Goal: Information Seeking & Learning: Learn about a topic

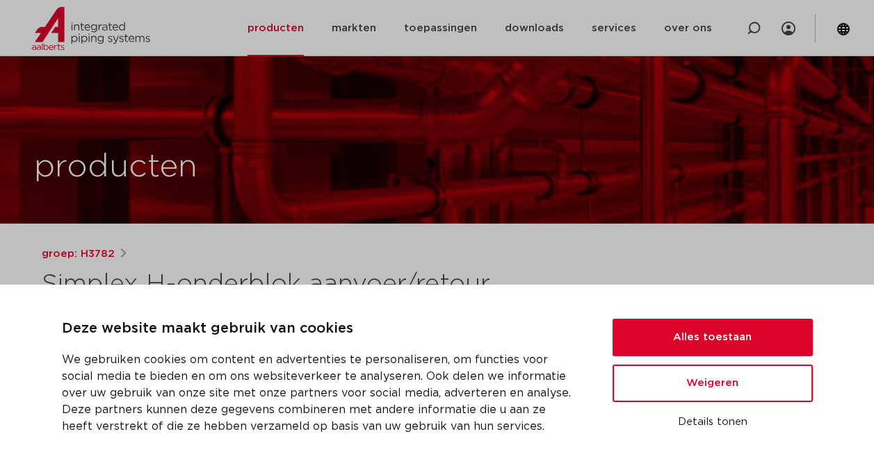
scroll to position [206, 0]
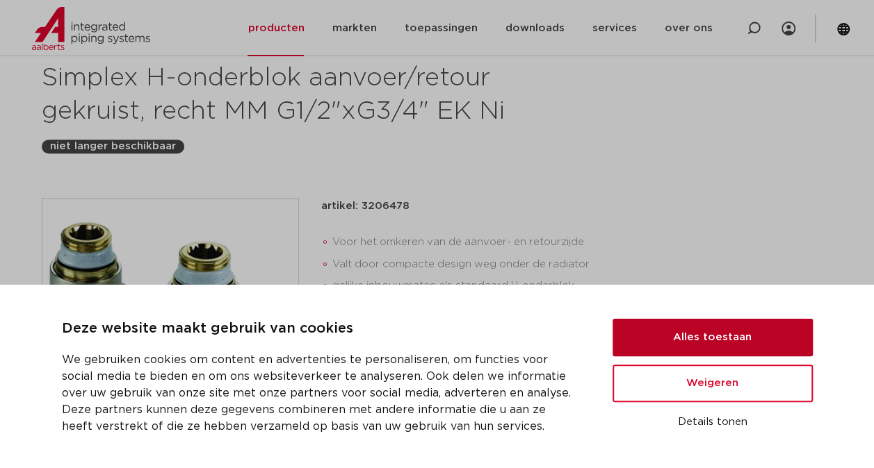
click at [698, 330] on button "Alles toestaan" at bounding box center [712, 338] width 200 height 38
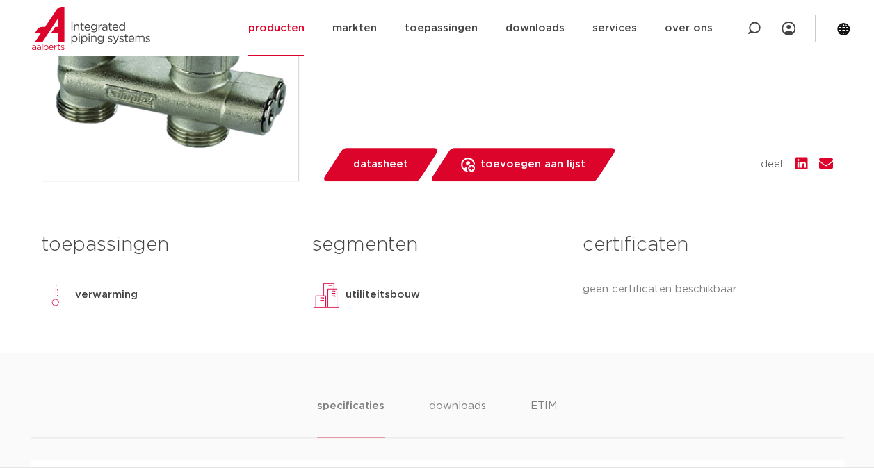
scroll to position [487, 0]
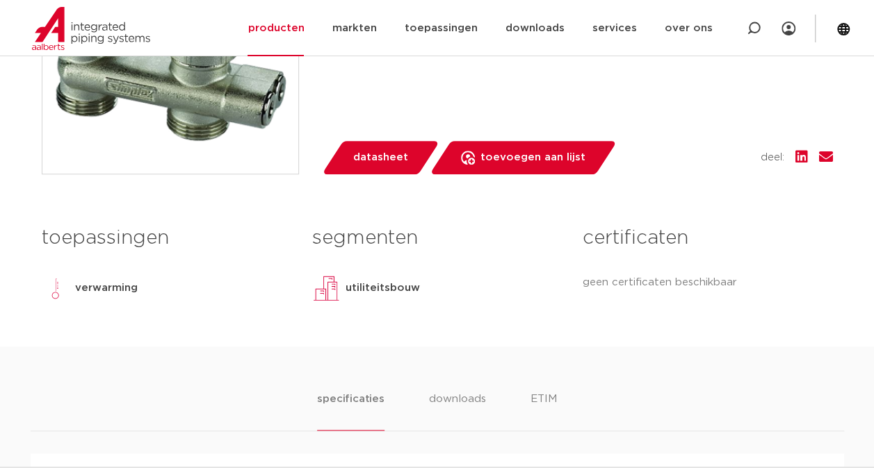
click at [90, 277] on div "verwarming" at bounding box center [106, 289] width 63 height 28
click at [94, 289] on p "verwarming" at bounding box center [106, 288] width 63 height 17
click at [295, 29] on link "producten" at bounding box center [275, 28] width 56 height 56
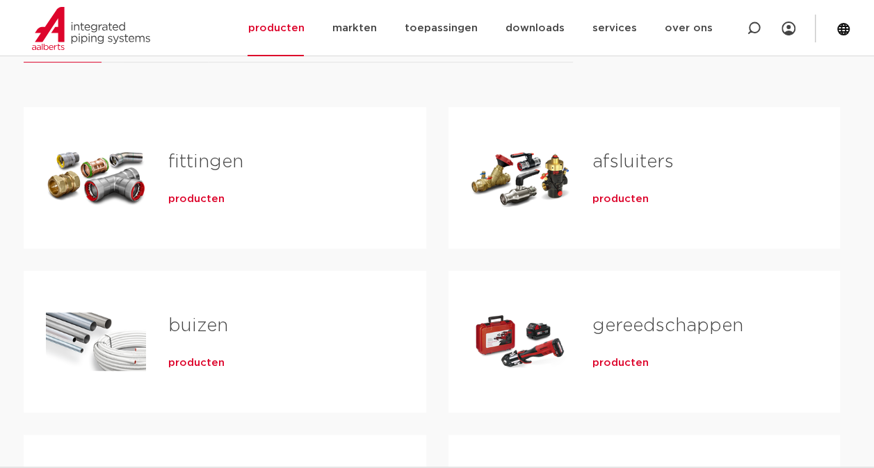
scroll to position [240, 0]
click at [607, 199] on span "producten" at bounding box center [619, 199] width 56 height 14
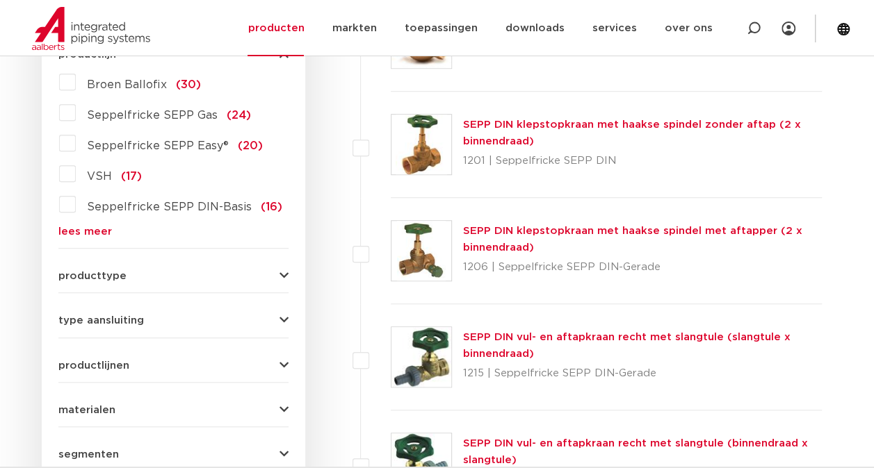
scroll to position [427, 0]
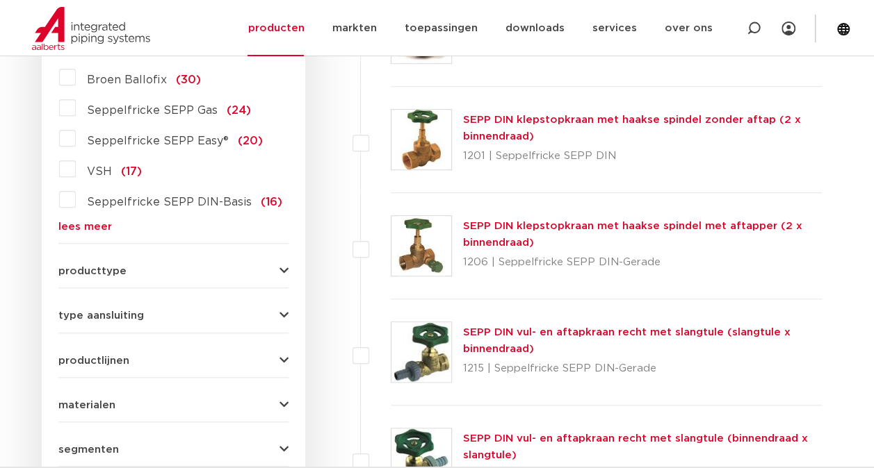
click at [224, 263] on div "producttype kogelafsluiter (123) accessoires (afsluiters) (68) klepstopkranen (…" at bounding box center [173, 266] width 230 height 22
click at [281, 268] on icon "button" at bounding box center [283, 271] width 9 height 10
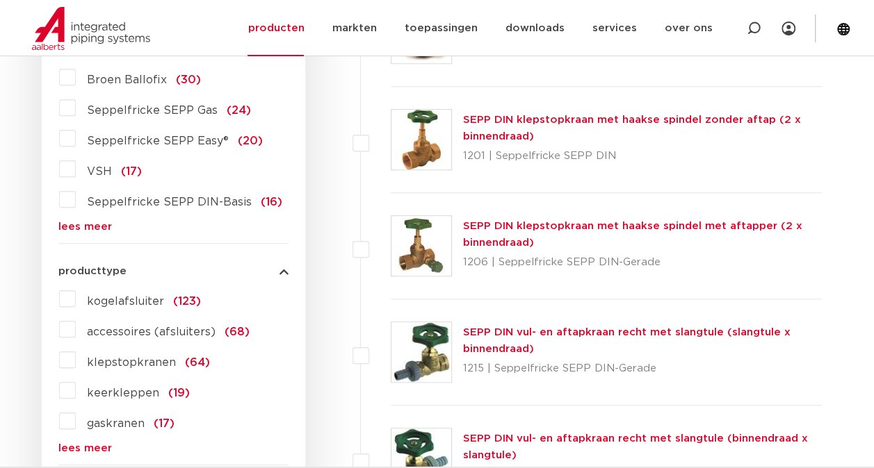
click at [63, 443] on link "lees meer" at bounding box center [173, 448] width 230 height 10
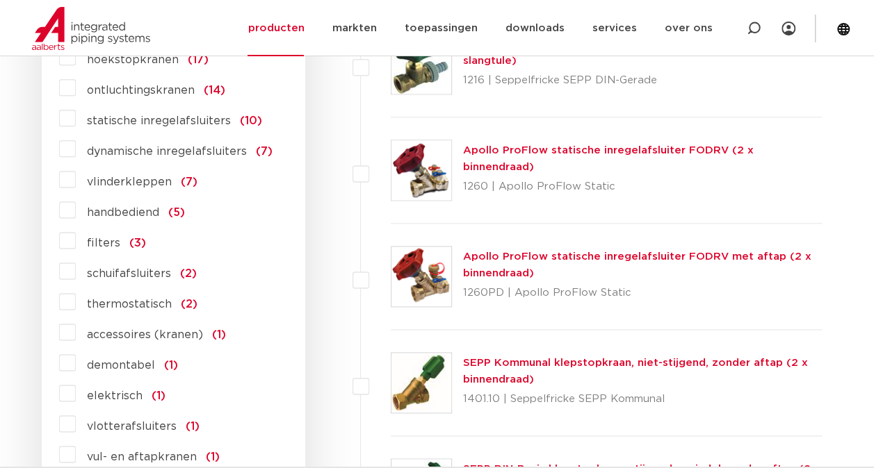
scroll to position [823, 0]
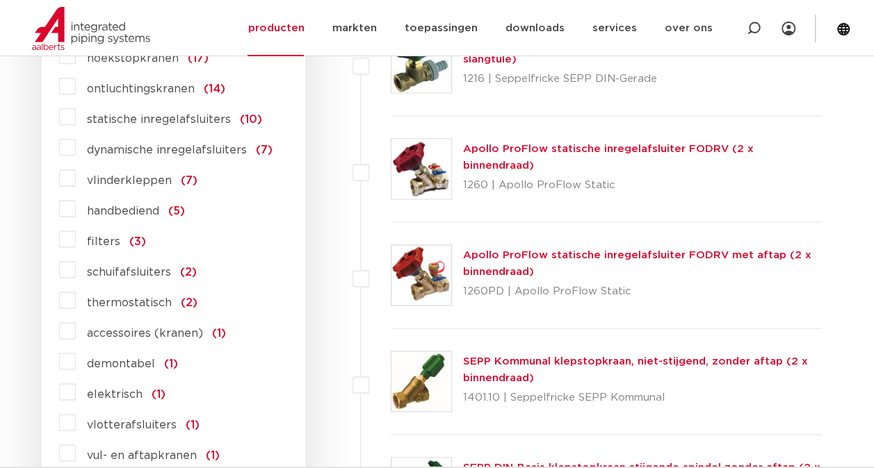
click at [76, 302] on label "thermostatisch (2)" at bounding box center [137, 300] width 122 height 22
click at [0, 0] on input "thermostatisch (2)" at bounding box center [0, 0] width 0 height 0
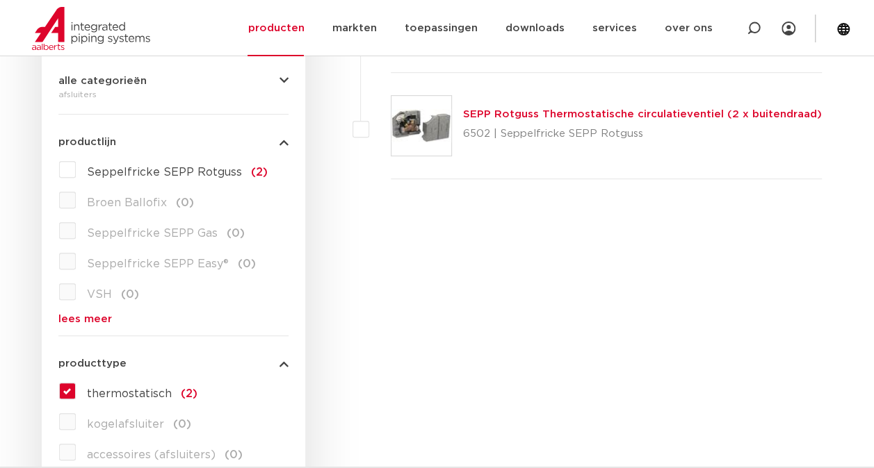
scroll to position [335, 0]
click at [76, 387] on label "thermostatisch (2)" at bounding box center [137, 390] width 122 height 22
click at [0, 0] on input "thermostatisch (2)" at bounding box center [0, 0] width 0 height 0
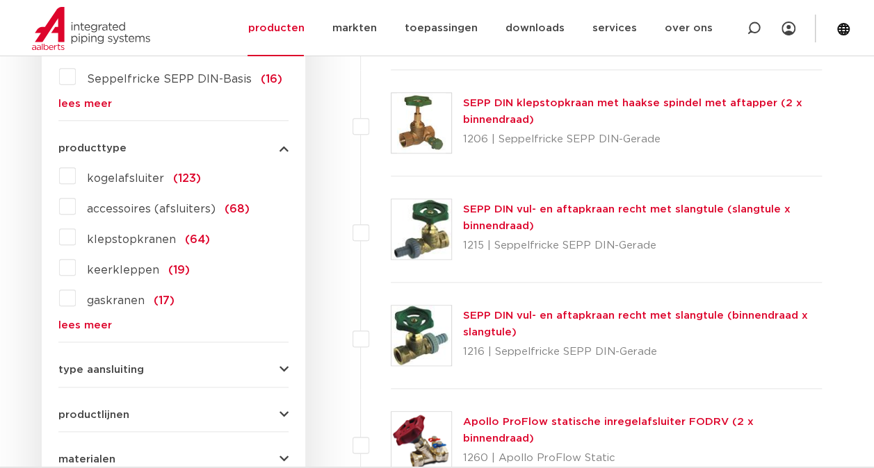
scroll to position [639, 0]
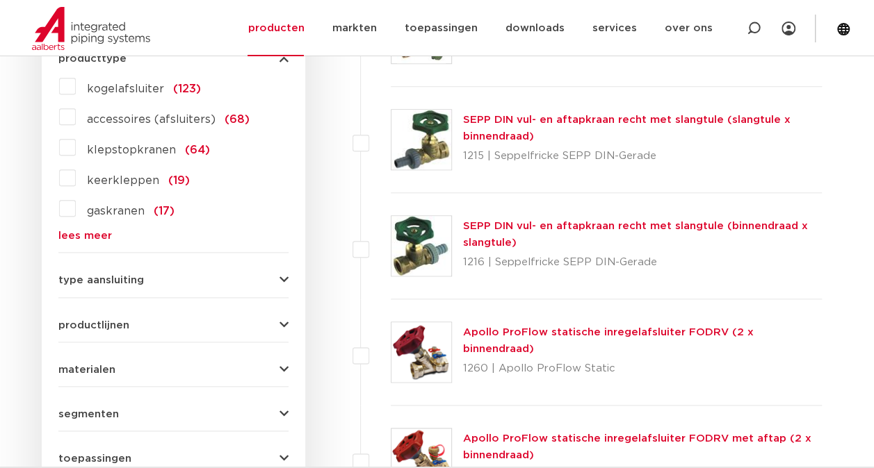
click at [90, 231] on link "lees meer" at bounding box center [173, 236] width 230 height 10
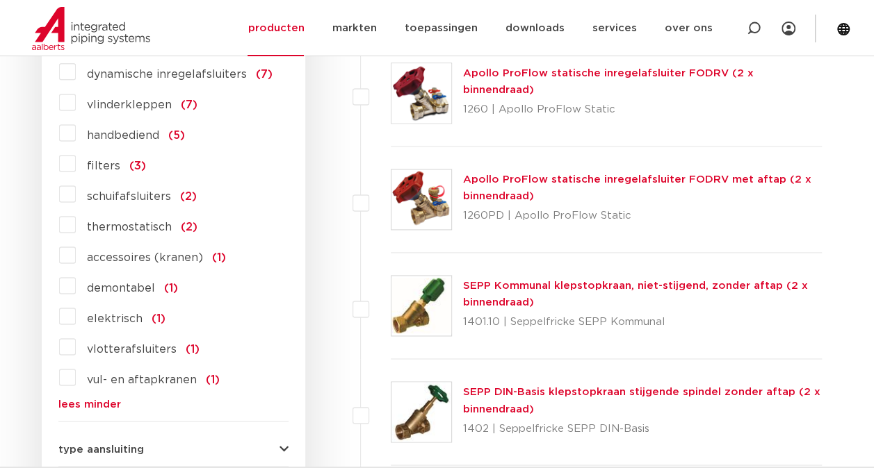
scroll to position [908, 0]
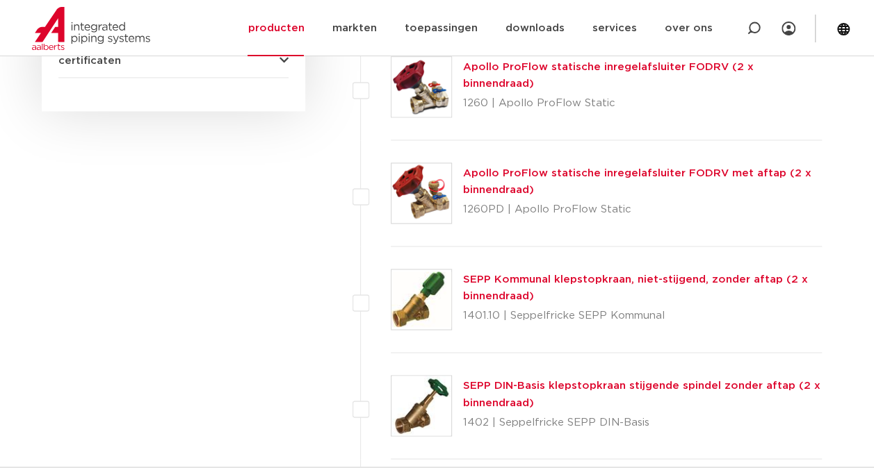
scroll to position [908, 0]
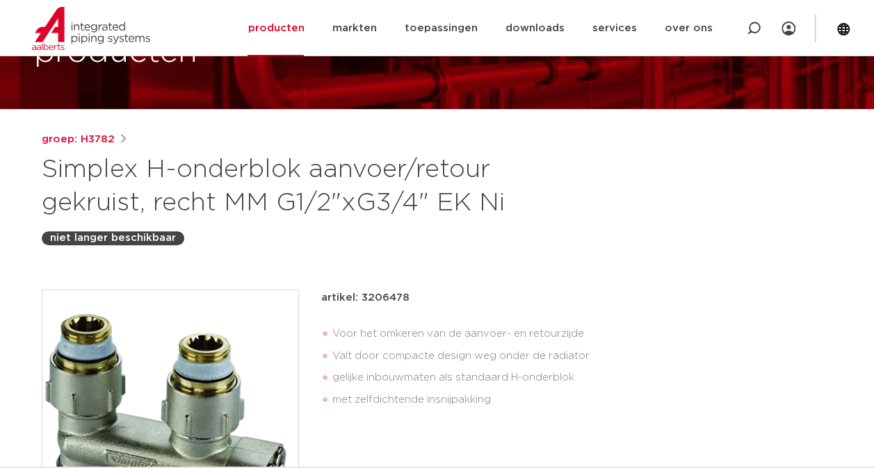
scroll to position [111, 0]
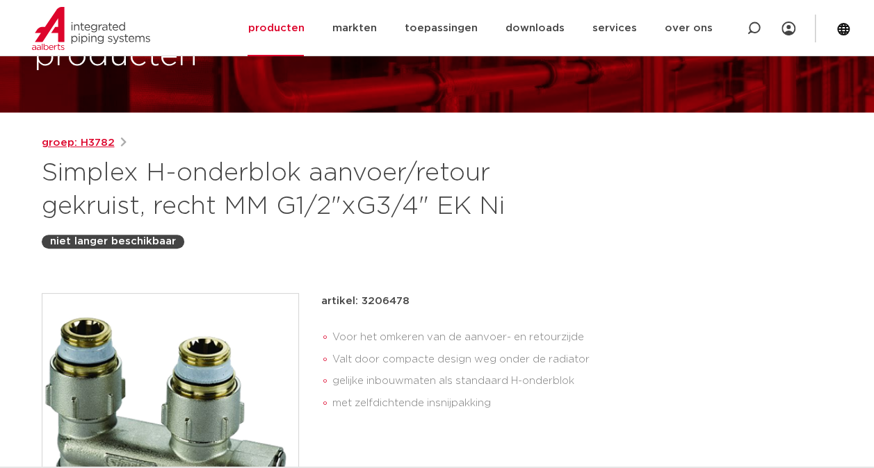
click at [82, 140] on link "groep: H3782" at bounding box center [78, 143] width 73 height 17
